Goal: Task Accomplishment & Management: Use online tool/utility

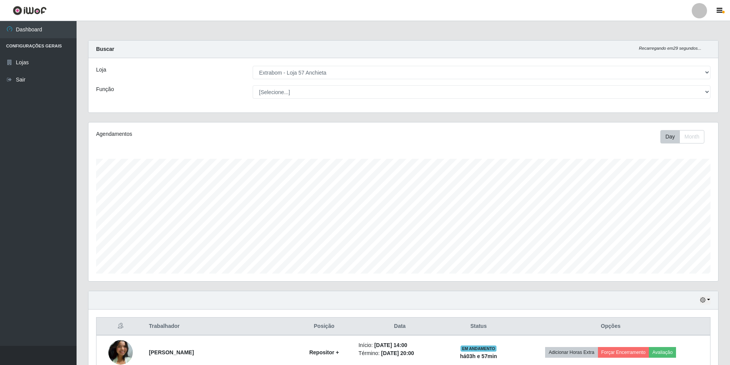
select select "470"
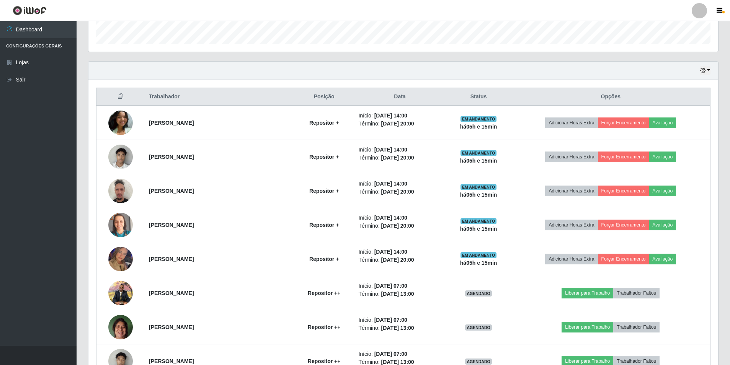
scroll to position [115, 0]
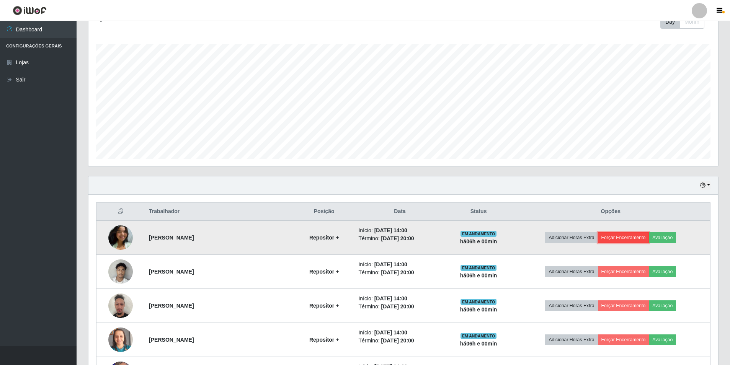
click at [619, 236] on button "Forçar Encerramento" at bounding box center [623, 237] width 51 height 11
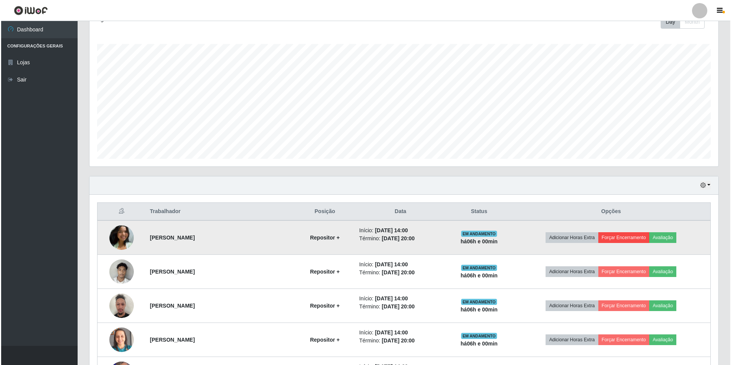
scroll to position [159, 626]
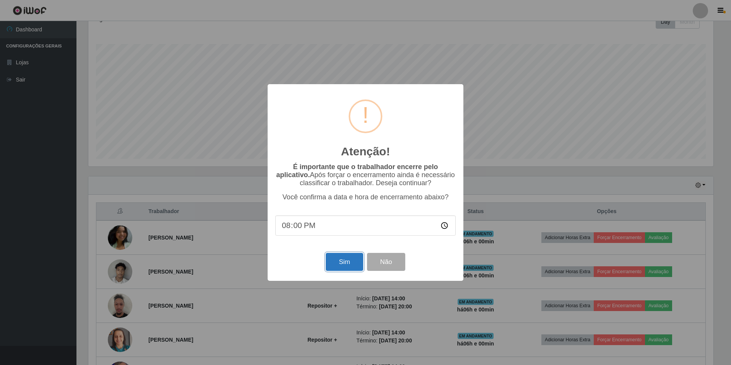
click at [352, 266] on button "Sim" at bounding box center [344, 262] width 37 height 18
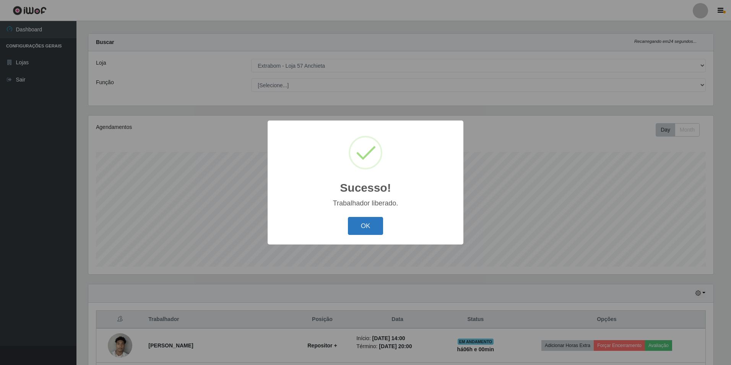
click at [374, 224] on button "OK" at bounding box center [366, 226] width 36 height 18
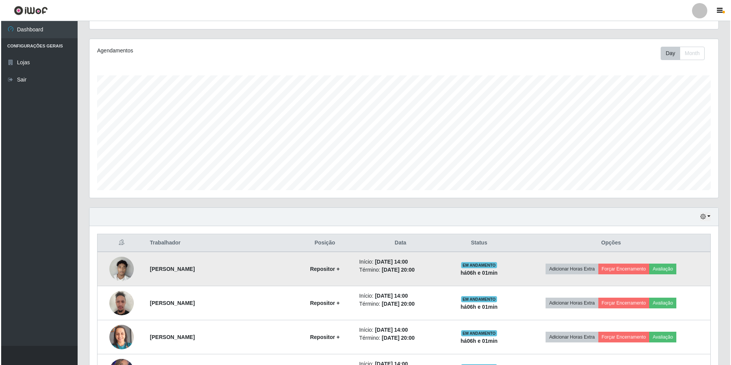
scroll to position [122, 0]
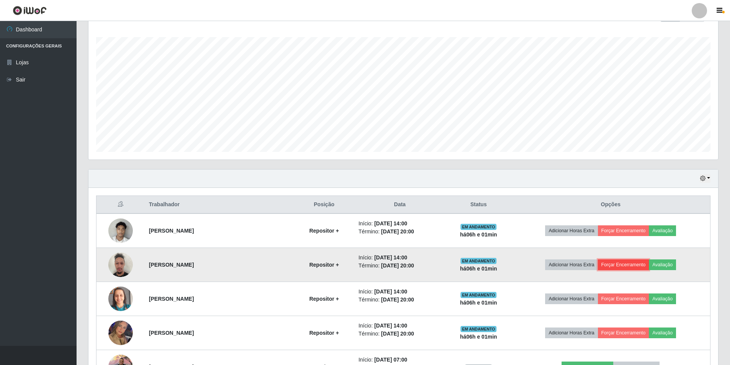
click at [628, 265] on button "Forçar Encerramento" at bounding box center [623, 264] width 51 height 11
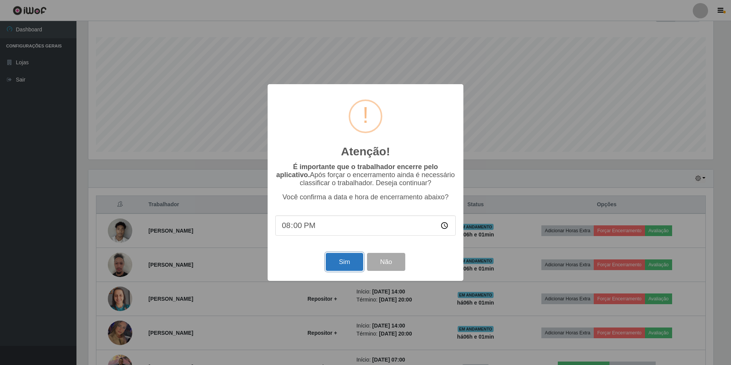
click at [346, 261] on button "Sim" at bounding box center [344, 262] width 37 height 18
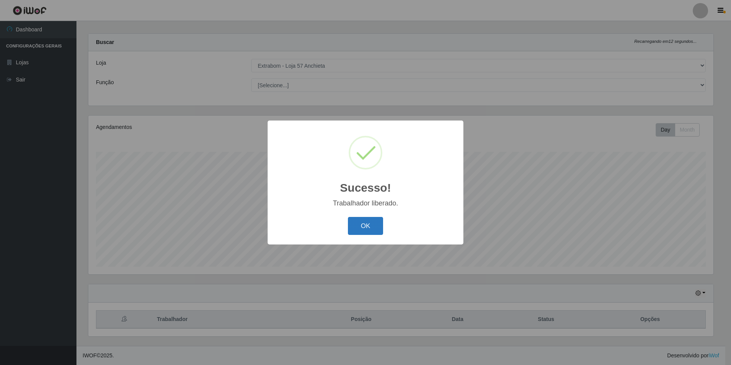
click at [363, 230] on button "OK" at bounding box center [366, 226] width 36 height 18
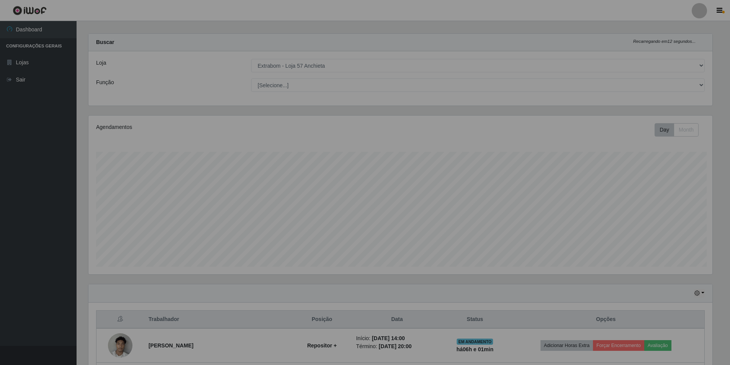
scroll to position [159, 629]
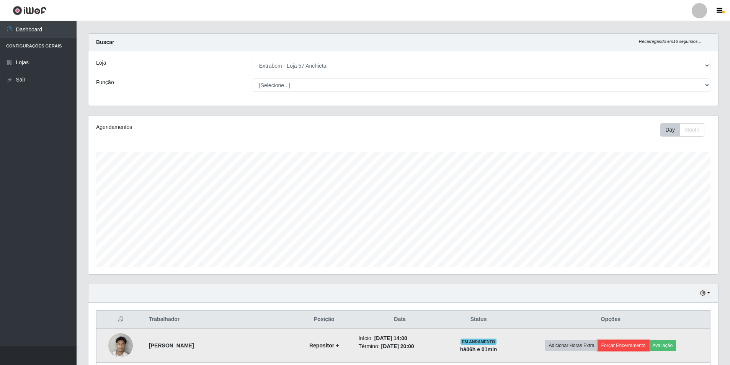
click at [629, 347] on button "Forçar Encerramento" at bounding box center [623, 345] width 51 height 11
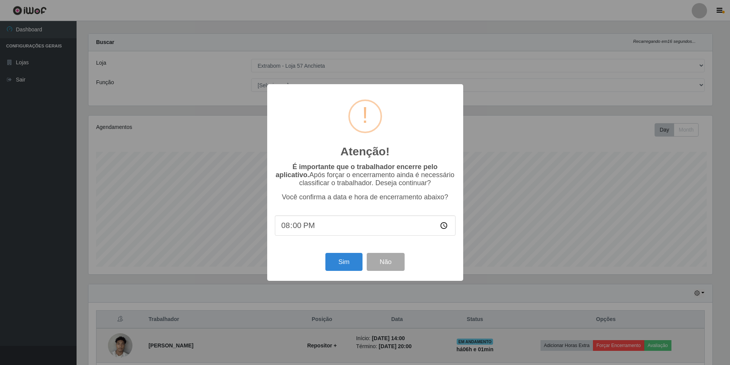
scroll to position [159, 626]
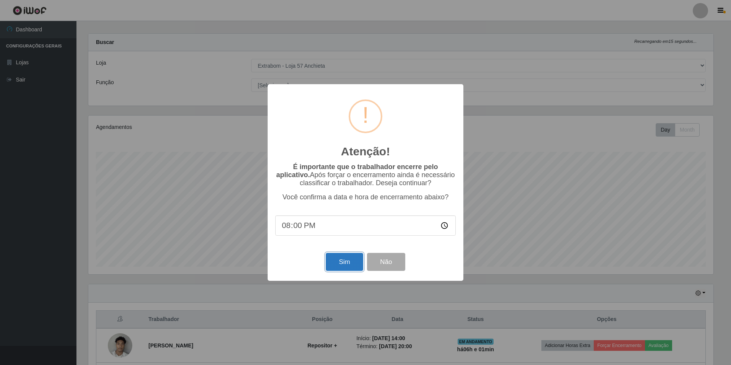
click at [334, 266] on button "Sim" at bounding box center [344, 262] width 37 height 18
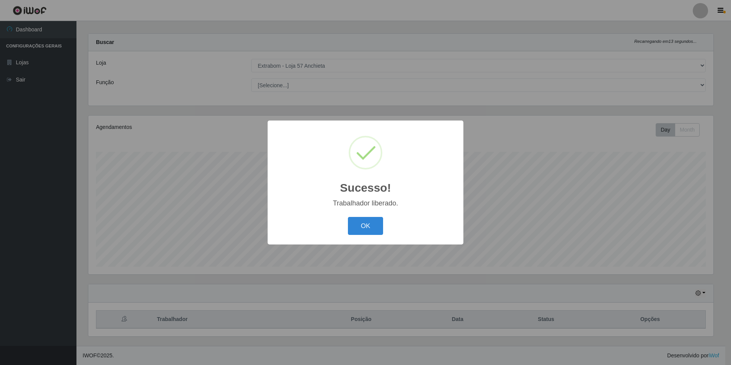
click at [368, 216] on div "OK Cancel" at bounding box center [365, 226] width 181 height 22
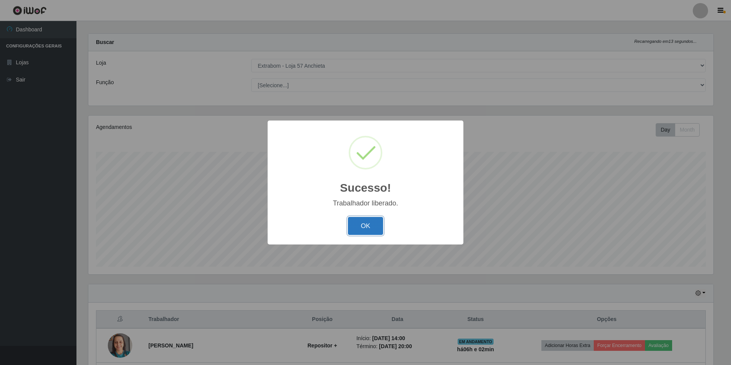
click at [368, 223] on button "OK" at bounding box center [366, 226] width 36 height 18
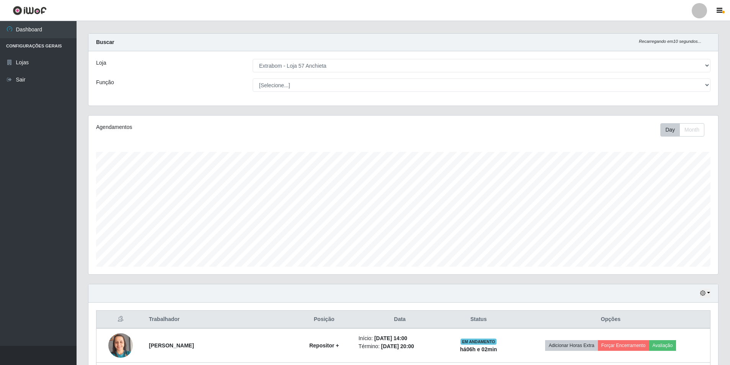
scroll to position [122, 0]
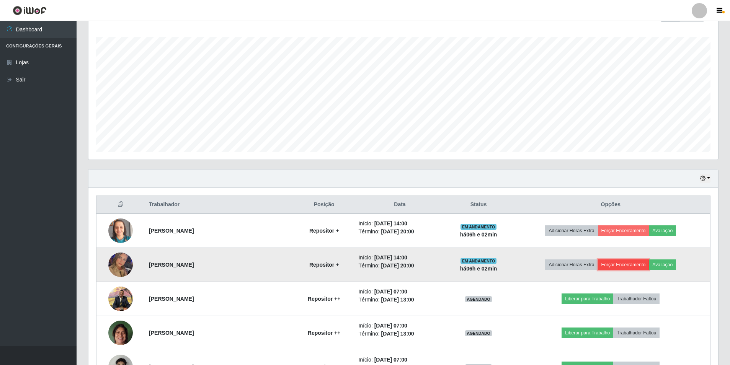
click at [627, 267] on button "Forçar Encerramento" at bounding box center [623, 264] width 51 height 11
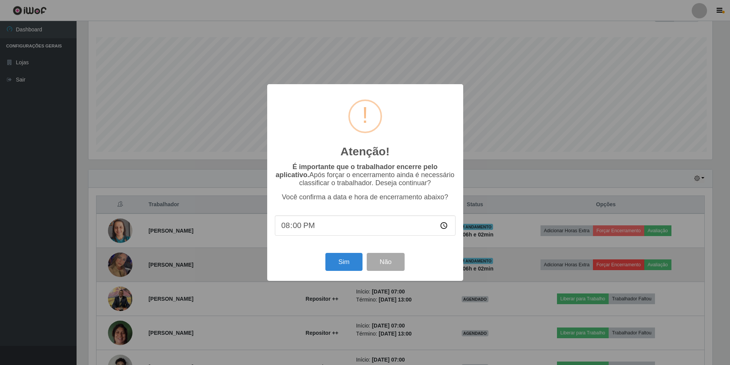
scroll to position [159, 626]
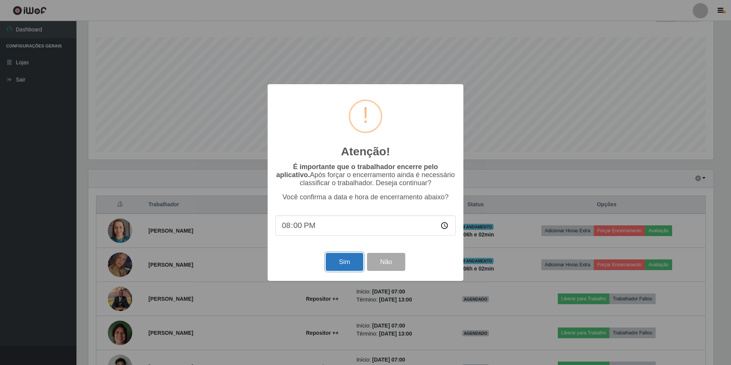
click at [344, 264] on button "Sim" at bounding box center [344, 262] width 37 height 18
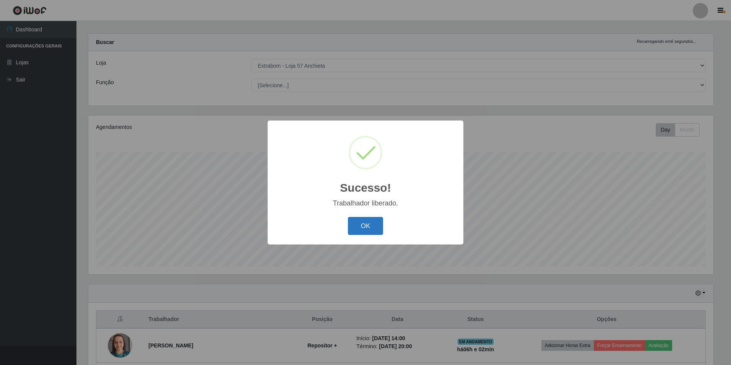
click at [362, 230] on button "OK" at bounding box center [366, 226] width 36 height 18
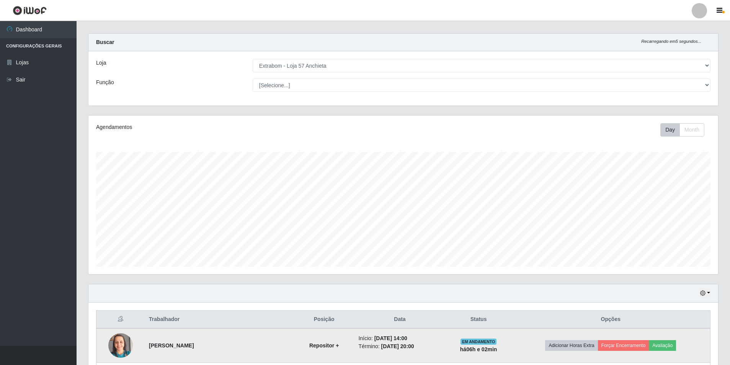
scroll to position [122, 0]
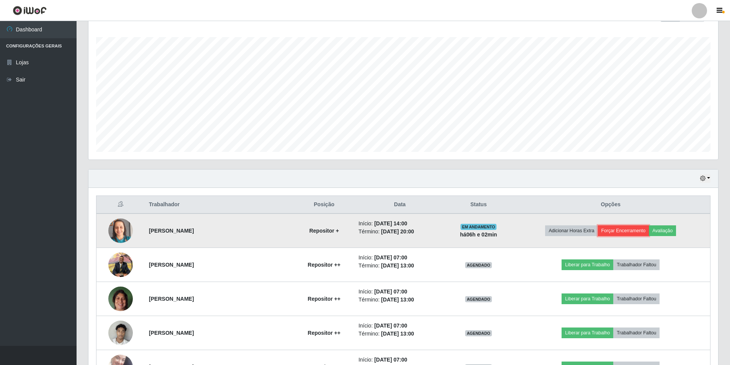
click at [634, 226] on button "Forçar Encerramento" at bounding box center [623, 230] width 51 height 11
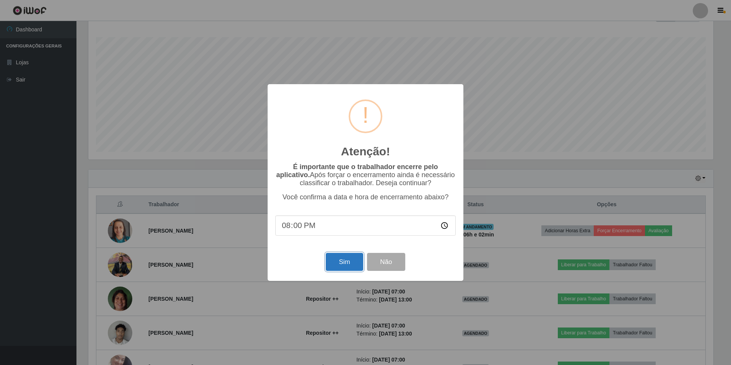
click at [352, 261] on button "Sim" at bounding box center [344, 262] width 37 height 18
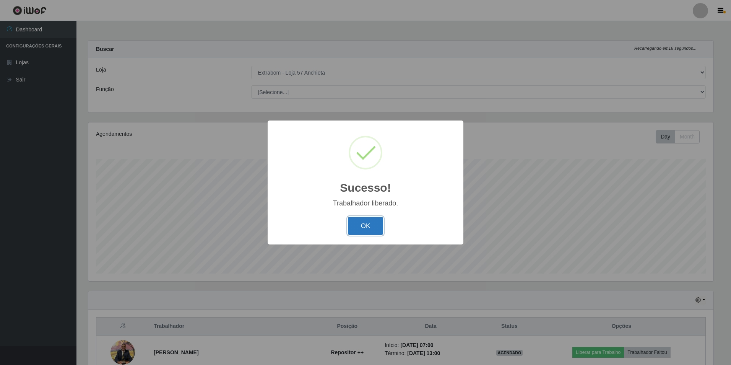
click at [362, 222] on button "OK" at bounding box center [366, 226] width 36 height 18
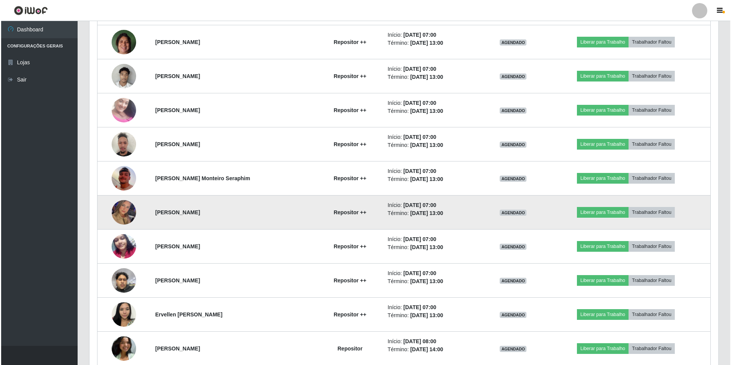
scroll to position [383, 0]
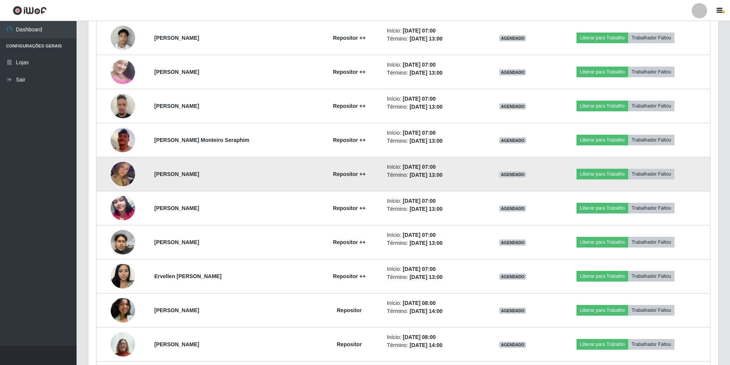
click at [117, 173] on img at bounding box center [123, 174] width 24 height 44
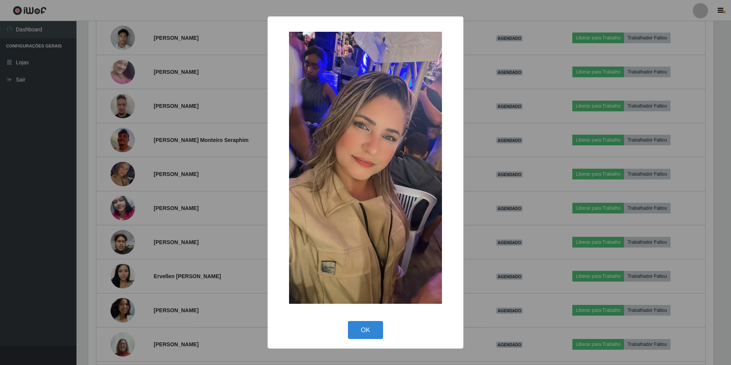
click at [188, 158] on div "× OK Cancel" at bounding box center [365, 182] width 731 height 365
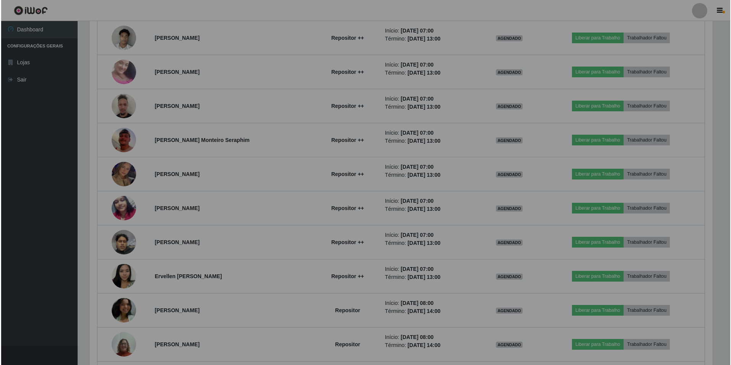
scroll to position [159, 629]
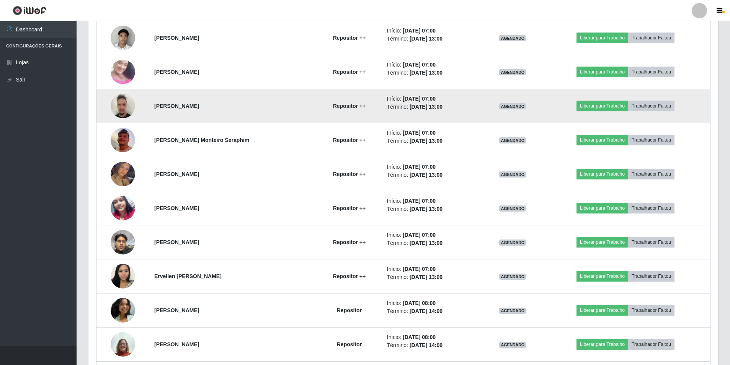
click at [130, 110] on img at bounding box center [123, 106] width 24 height 33
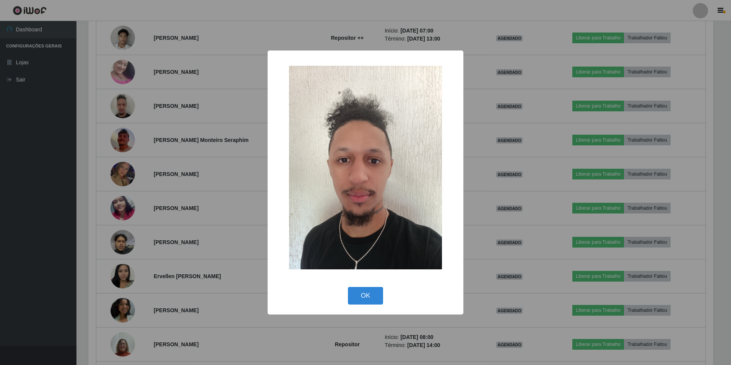
click at [210, 151] on div "× OK Cancel" at bounding box center [365, 182] width 731 height 365
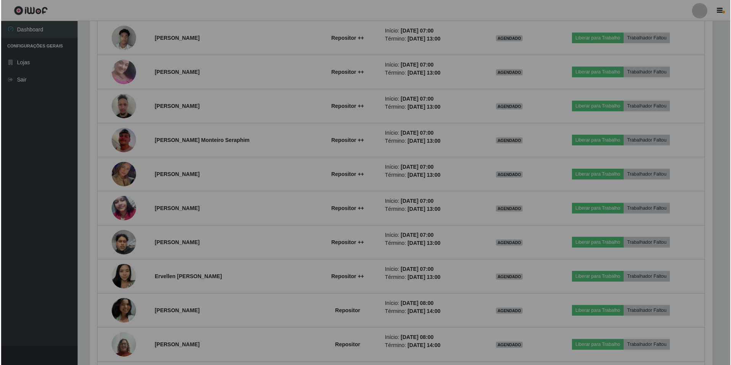
scroll to position [159, 629]
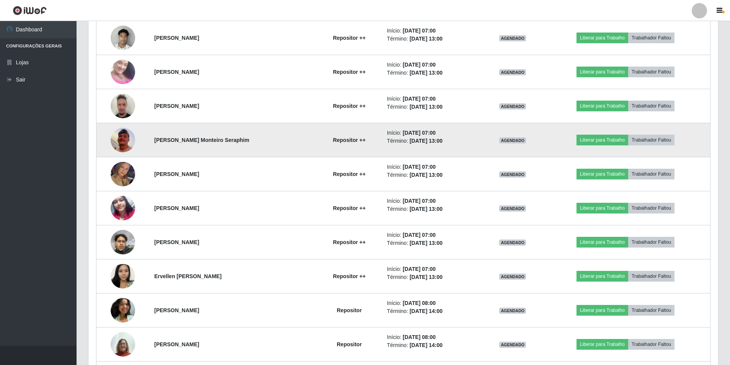
click at [129, 143] on img at bounding box center [123, 140] width 24 height 44
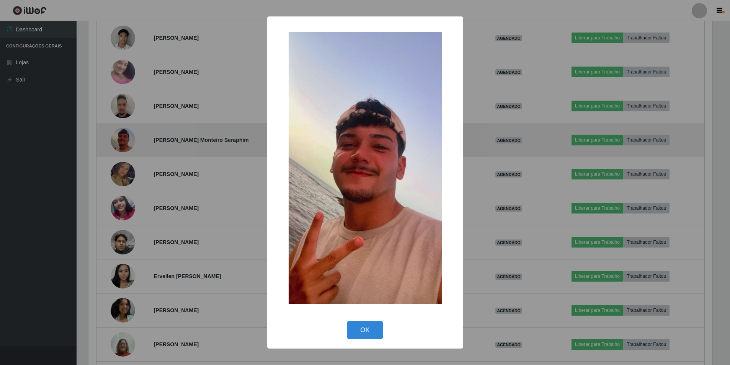
scroll to position [159, 626]
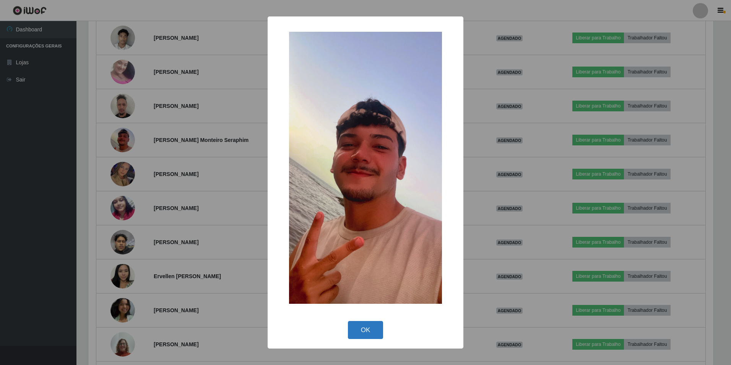
click at [368, 327] on button "OK" at bounding box center [366, 330] width 36 height 18
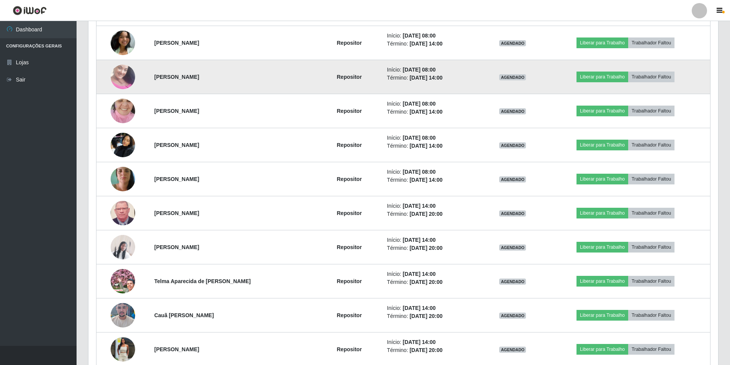
scroll to position [995, 0]
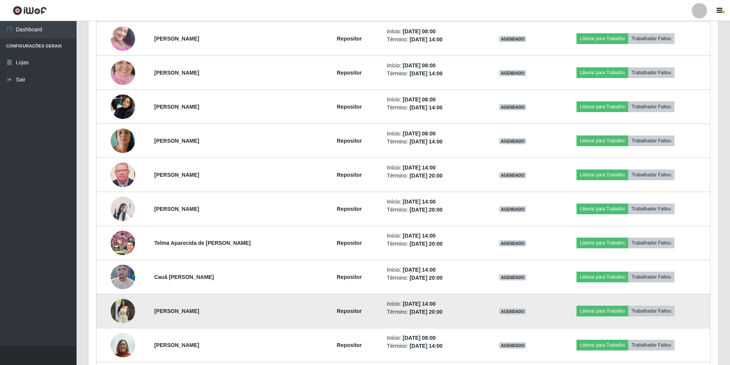
click at [120, 306] on img at bounding box center [123, 311] width 24 height 27
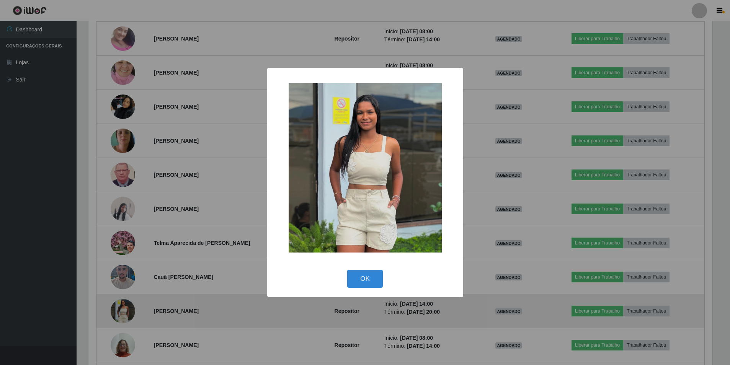
scroll to position [159, 626]
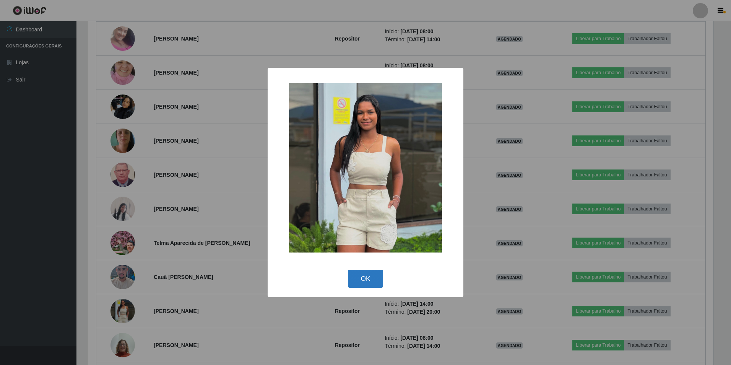
click at [370, 276] on button "OK" at bounding box center [366, 279] width 36 height 18
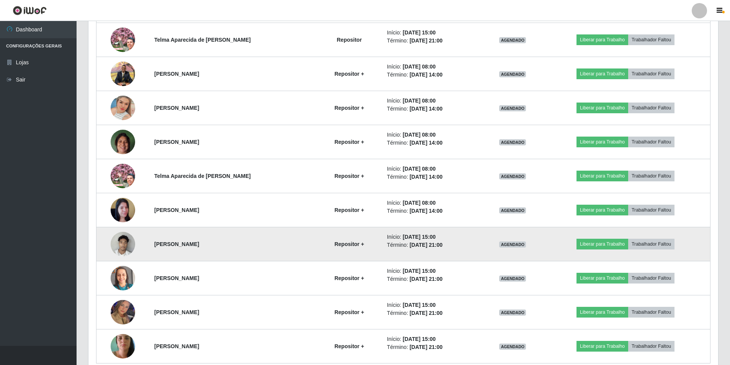
scroll to position [1948, 0]
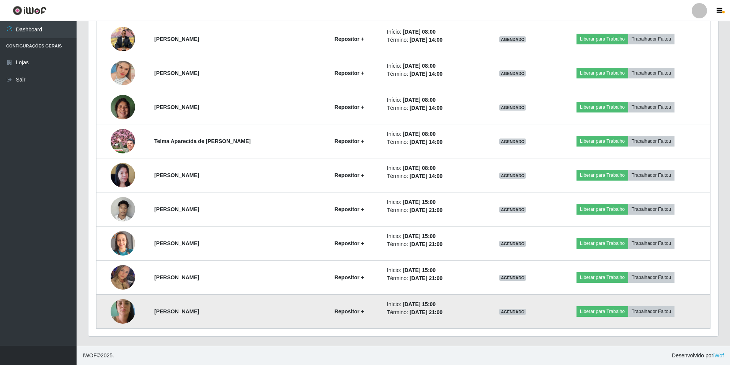
click at [125, 307] on img at bounding box center [123, 311] width 24 height 33
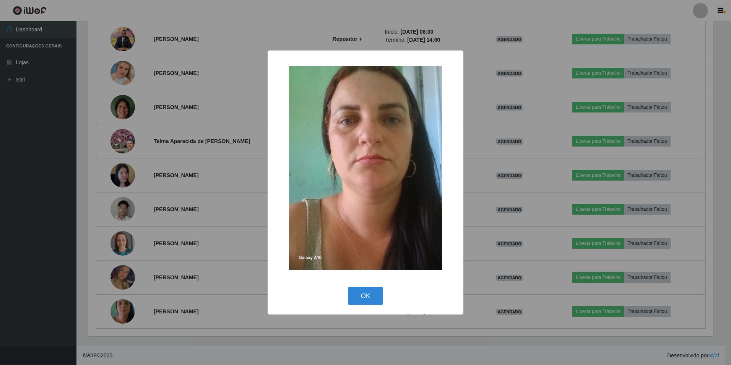
click at [175, 301] on div "× OK Cancel" at bounding box center [365, 182] width 731 height 365
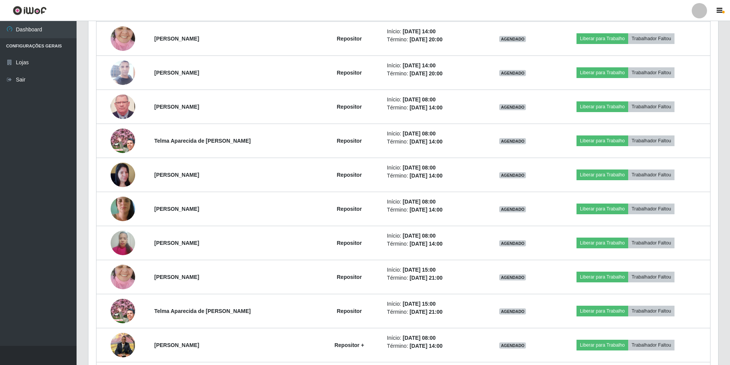
scroll to position [1565, 0]
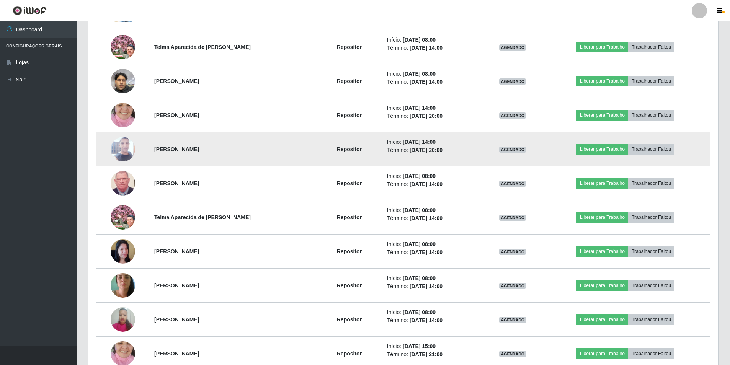
click at [112, 148] on img at bounding box center [123, 149] width 24 height 54
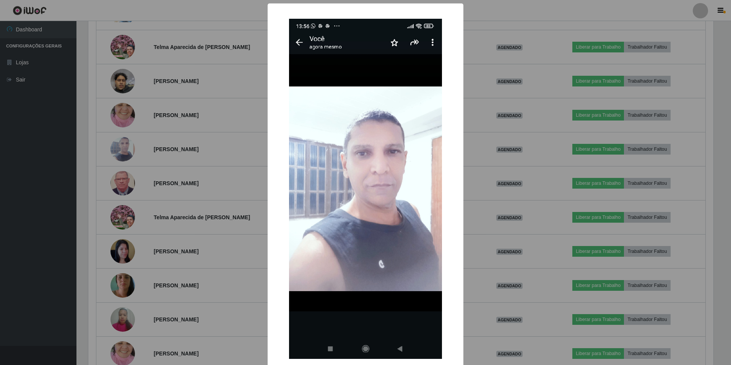
click at [257, 215] on div "× OK Cancel" at bounding box center [365, 182] width 731 height 365
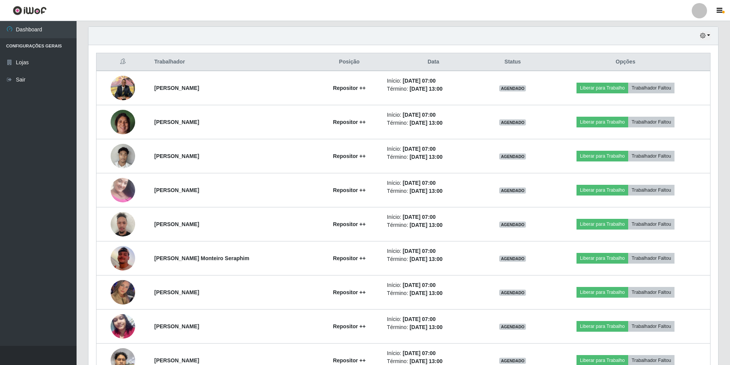
scroll to position [188, 0]
